Goal: Task Accomplishment & Management: Manage account settings

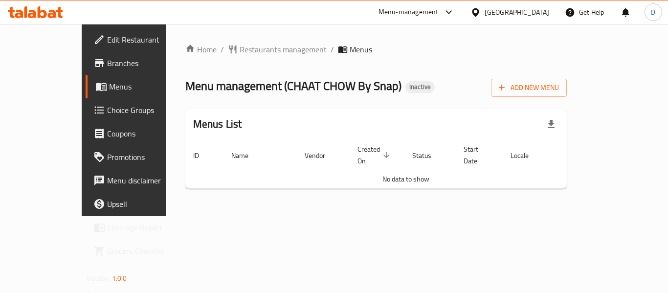
click at [107, 61] on span "Branches" at bounding box center [146, 63] width 78 height 12
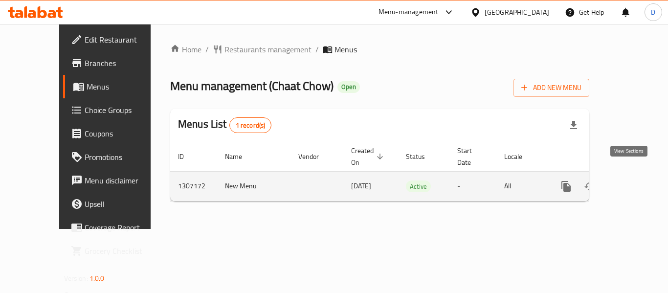
click at [625, 181] on link "enhanced table" at bounding box center [636, 186] width 23 height 23
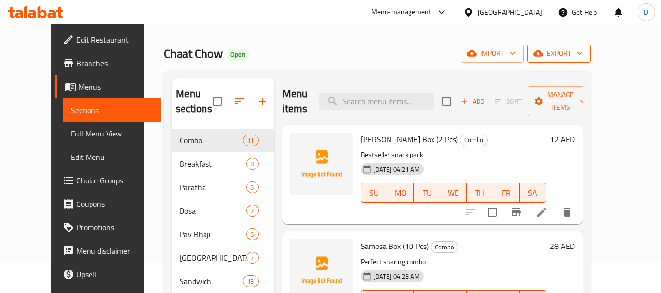
scroll to position [49, 0]
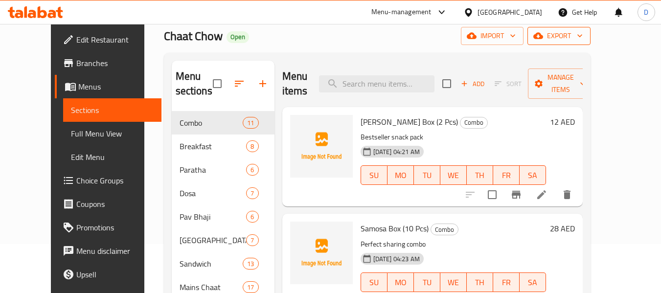
click at [582, 35] on span "export" at bounding box center [558, 36] width 47 height 12
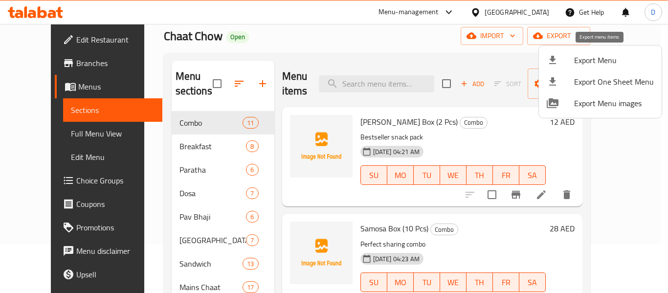
click at [587, 60] on span "Export Menu" at bounding box center [614, 60] width 80 height 12
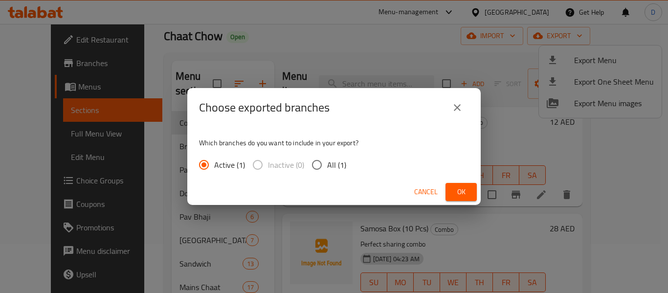
click at [331, 166] on span "All (1)" at bounding box center [336, 165] width 19 height 12
click at [327, 166] on input "All (1)" at bounding box center [317, 165] width 21 height 21
radio input "true"
click at [466, 194] on span "Ok" at bounding box center [461, 192] width 16 height 12
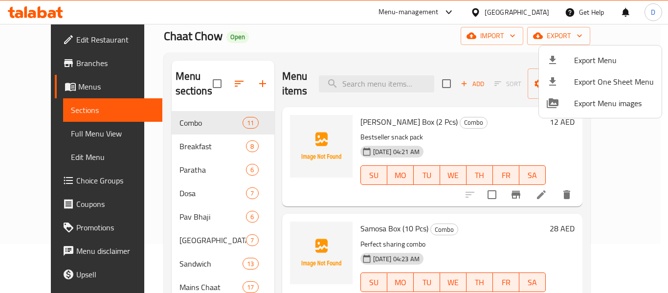
click at [356, 55] on div at bounding box center [334, 146] width 668 height 293
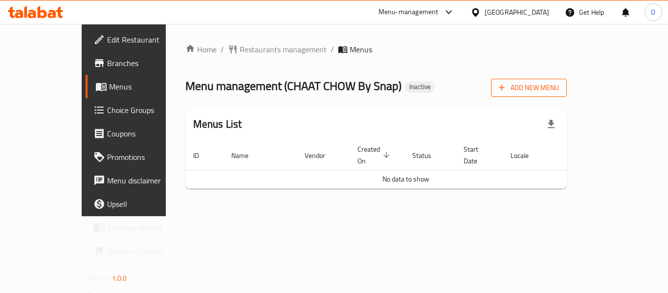
click at [559, 89] on span "Add New Menu" at bounding box center [529, 88] width 60 height 12
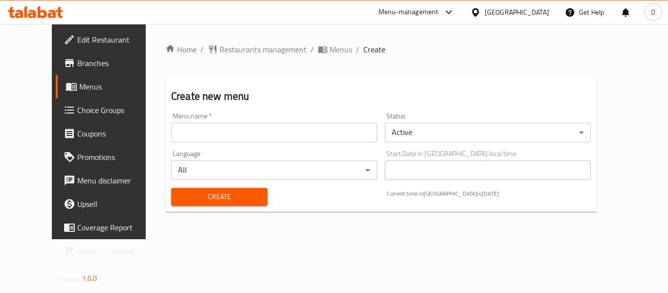
click at [274, 135] on input "text" at bounding box center [274, 133] width 206 height 20
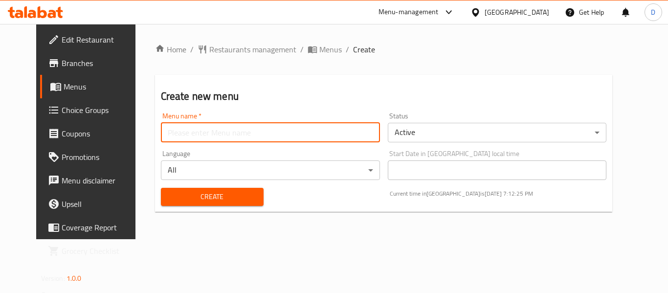
type input "menu"
click at [217, 195] on span "Create" at bounding box center [212, 197] width 87 height 12
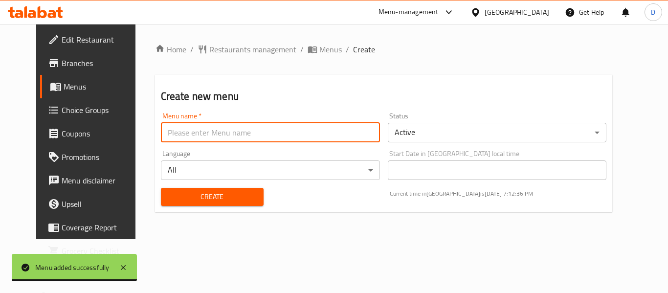
click at [211, 130] on input "text" at bounding box center [270, 133] width 219 height 20
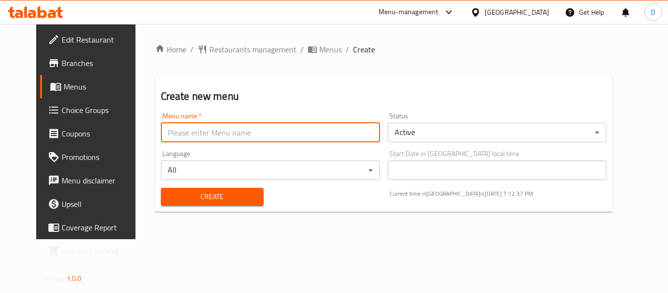
type input "menu"
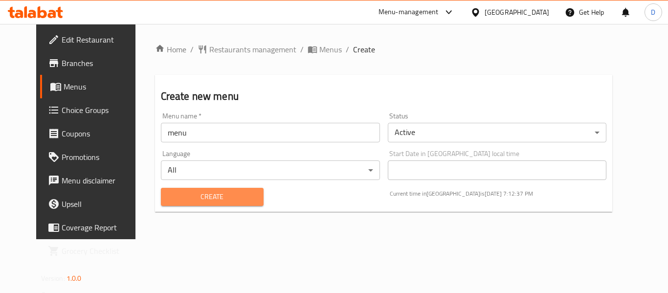
click at [212, 198] on span "Create" at bounding box center [212, 197] width 87 height 12
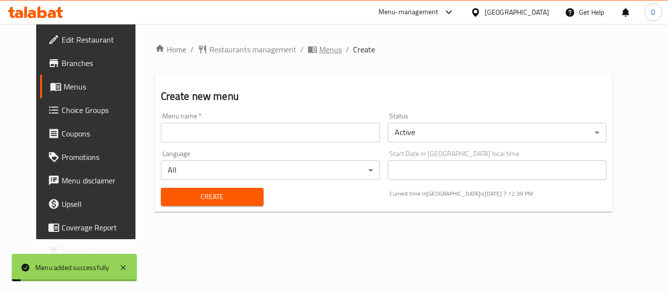
click at [319, 51] on span "Menus" at bounding box center [330, 50] width 22 height 12
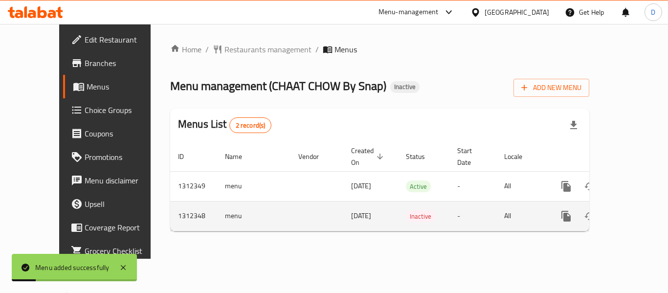
click at [610, 212] on icon "enhanced table" at bounding box center [613, 216] width 7 height 9
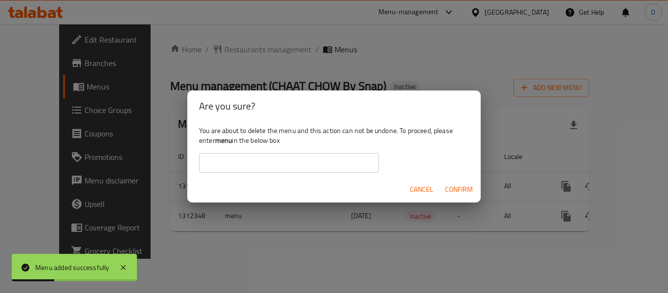
click at [228, 142] on b "menu" at bounding box center [223, 140] width 17 height 13
copy div "menu"
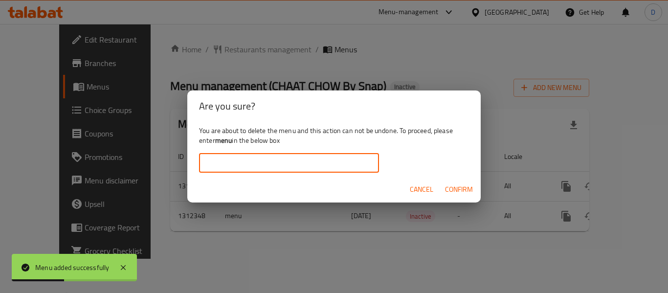
click at [254, 173] on input "text" at bounding box center [289, 163] width 180 height 20
paste input "menu"
click at [468, 185] on span "Confirm" at bounding box center [459, 189] width 28 height 12
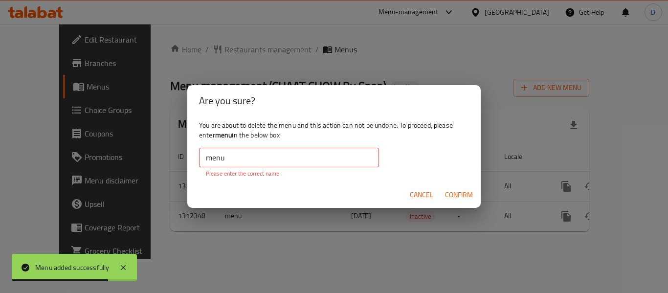
click at [257, 163] on input "menu" at bounding box center [289, 158] width 180 height 20
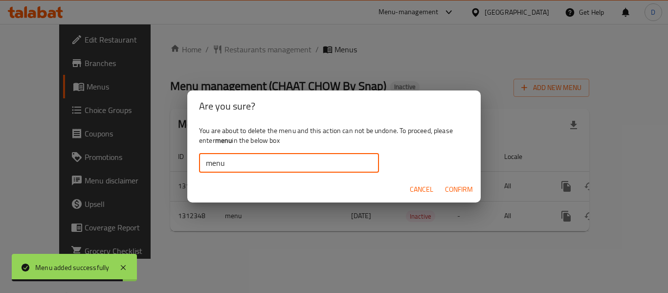
type input "menu"
click at [467, 191] on span "Confirm" at bounding box center [459, 189] width 28 height 12
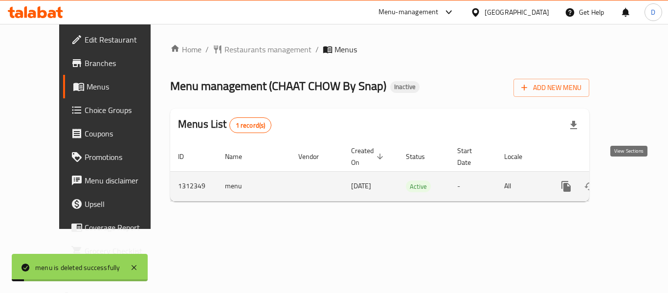
click at [632, 182] on icon "enhanced table" at bounding box center [636, 186] width 9 height 9
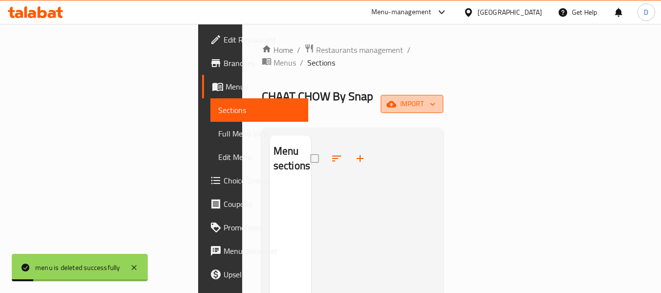
click at [435, 98] on span "import" at bounding box center [411, 104] width 47 height 12
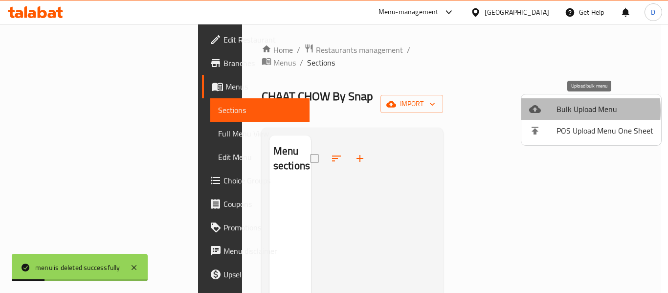
click at [541, 110] on div at bounding box center [542, 109] width 27 height 12
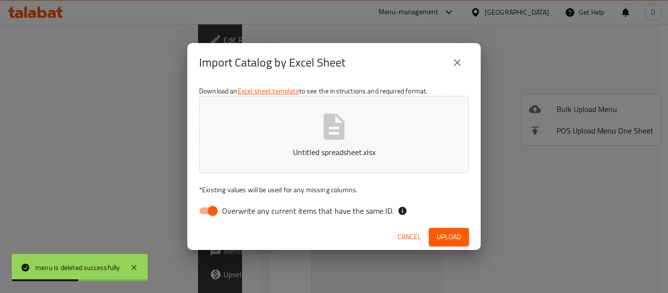
click at [349, 207] on span "Overwrite any current items that have the same ID." at bounding box center [308, 211] width 172 height 12
click at [241, 207] on input "Overwrite any current items that have the same ID." at bounding box center [213, 210] width 56 height 19
checkbox input "false"
click at [437, 242] on span "Upload" at bounding box center [449, 237] width 24 height 12
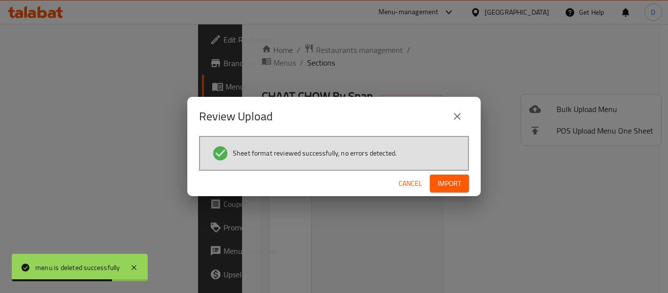
click at [447, 188] on span "Import" at bounding box center [449, 183] width 23 height 12
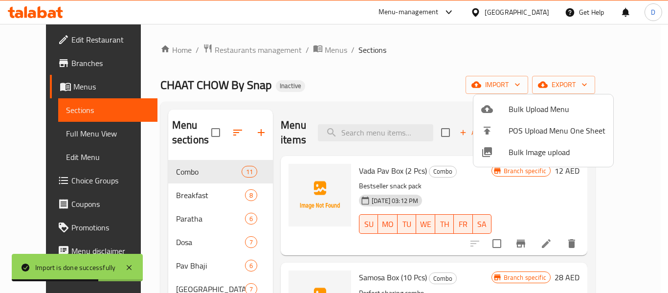
click at [70, 137] on div at bounding box center [334, 146] width 668 height 293
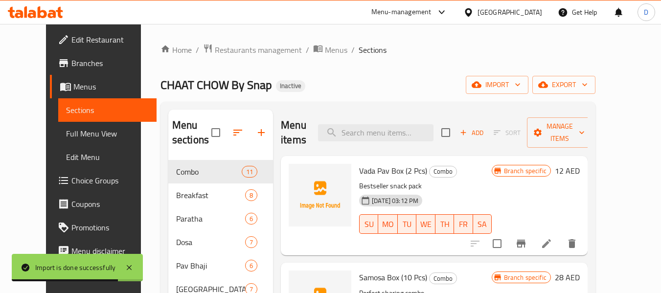
drag, startPoint x: 70, startPoint y: 137, endPoint x: 79, endPoint y: 136, distance: 8.9
click at [70, 137] on span "Full Menu View" at bounding box center [107, 134] width 83 height 12
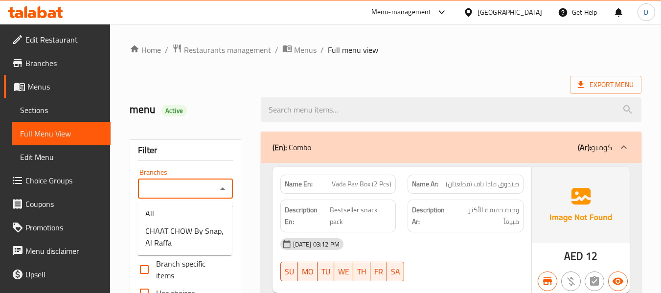
click at [196, 187] on input "Branches" at bounding box center [177, 189] width 72 height 14
click at [205, 243] on span "CHAAT CHOW By Snap, Al Raffa" at bounding box center [184, 236] width 79 height 23
type input "CHAAT CHOW By Snap, Al Raffa"
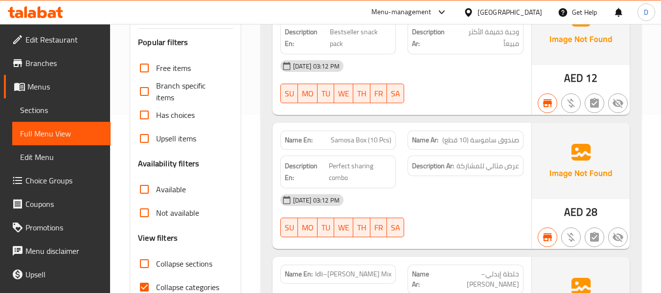
scroll to position [196, 0]
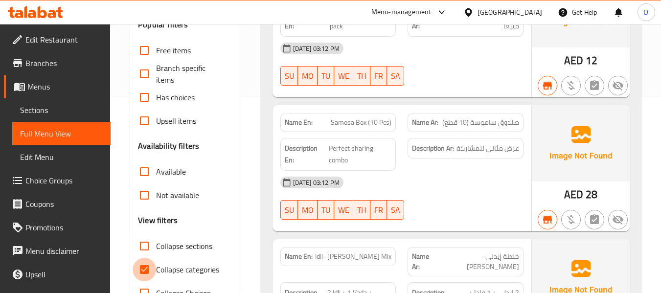
click at [147, 268] on input "Collapse categories" at bounding box center [143, 269] width 23 height 23
checkbox input "false"
click at [157, 249] on span "Collapse sections" at bounding box center [184, 246] width 56 height 12
click at [156, 249] on input "Collapse sections" at bounding box center [143, 245] width 23 height 23
checkbox input "true"
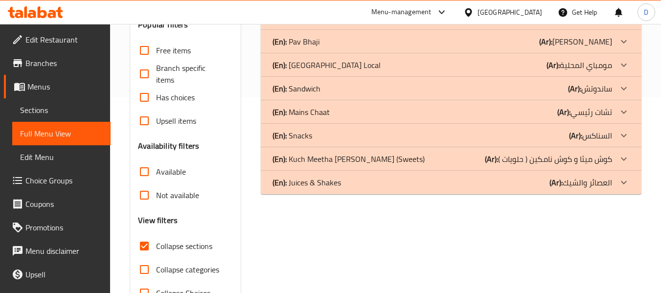
click at [169, 177] on span "Available" at bounding box center [171, 172] width 30 height 12
click at [156, 177] on input "Available" at bounding box center [143, 171] width 23 height 23
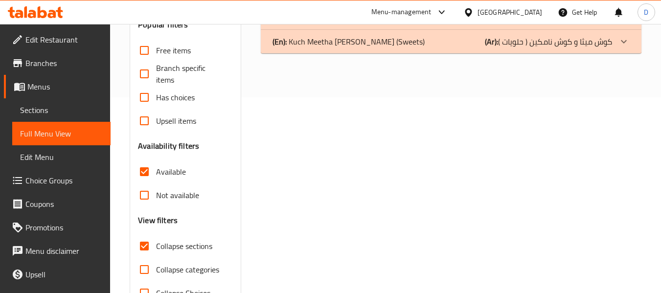
click at [170, 175] on span "Available" at bounding box center [171, 172] width 30 height 12
click at [156, 175] on input "Available" at bounding box center [143, 171] width 23 height 23
checkbox input "false"
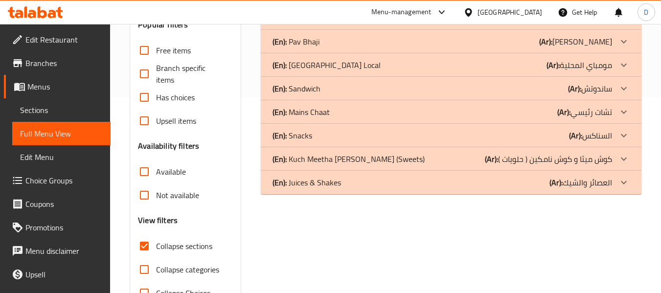
click at [293, 233] on div "(En): Combo (Ar): كومبو Name En: Vada Pav Box (2 Pcs) Name Ar: صندوق فادا باف (…" at bounding box center [451, 120] width 392 height 381
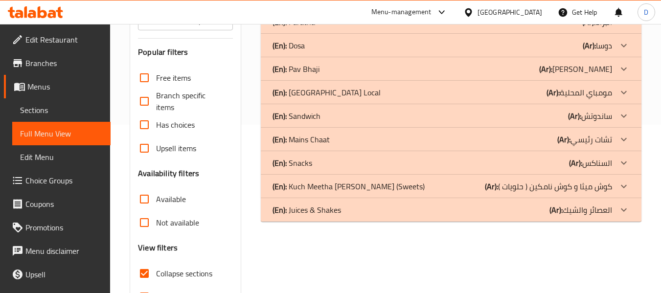
scroll to position [227, 0]
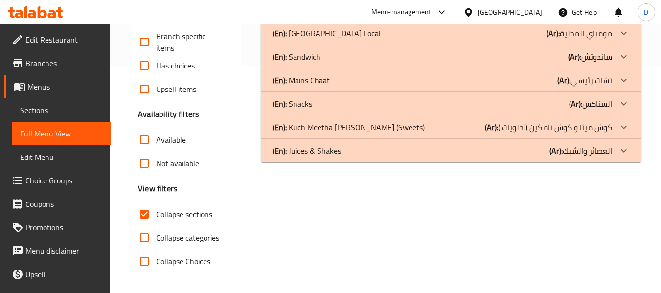
click at [189, 217] on span "Collapse sections" at bounding box center [184, 214] width 56 height 12
click at [156, 217] on input "Collapse sections" at bounding box center [143, 213] width 23 height 23
checkbox input "false"
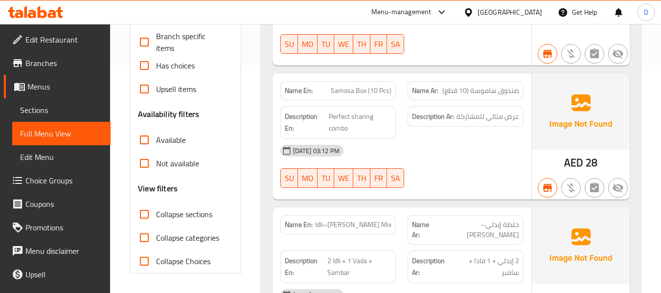
click at [173, 142] on span "Available" at bounding box center [171, 140] width 30 height 12
click at [156, 142] on input "Available" at bounding box center [143, 139] width 23 height 23
checkbox input "true"
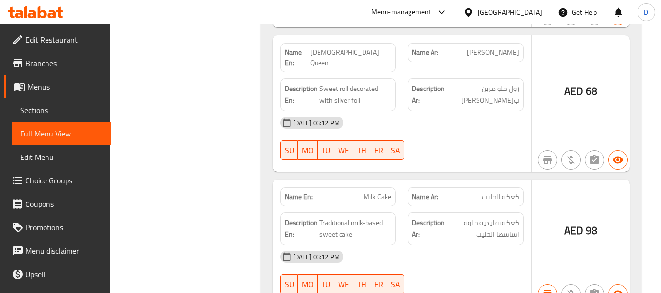
scroll to position [3909, 0]
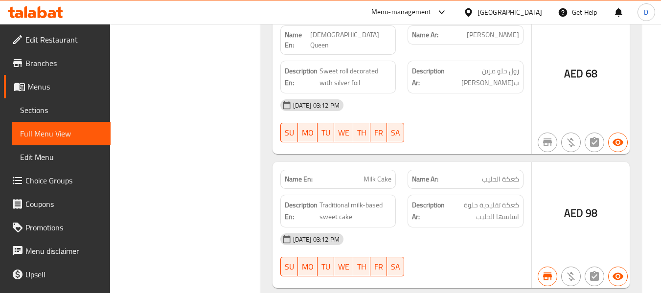
click at [384, 174] on span "Milk Cake" at bounding box center [377, 179] width 28 height 10
copy span "Milk Cake"
